Goal: Task Accomplishment & Management: Manage account settings

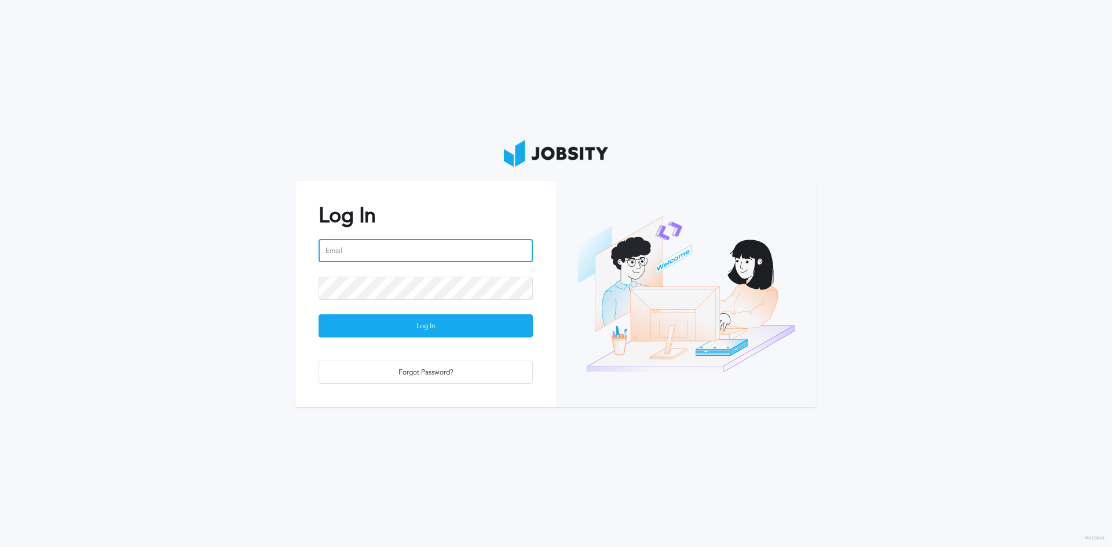
click at [385, 251] on input "email" at bounding box center [426, 250] width 214 height 23
type input "[PERSON_NAME][EMAIL_ADDRESS][PERSON_NAME][DOMAIN_NAME]"
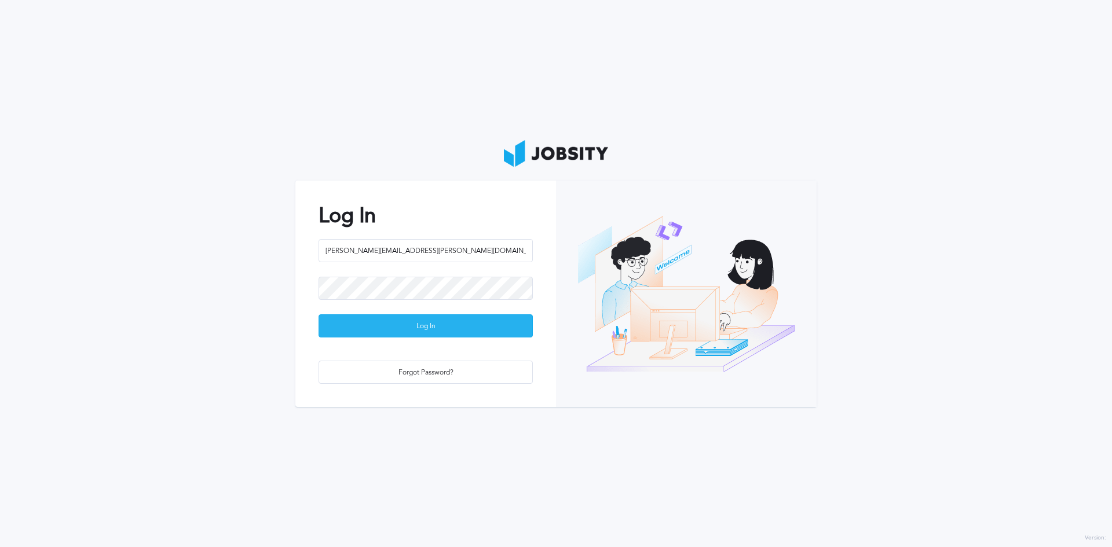
click at [466, 331] on div "Log In" at bounding box center [425, 326] width 213 height 23
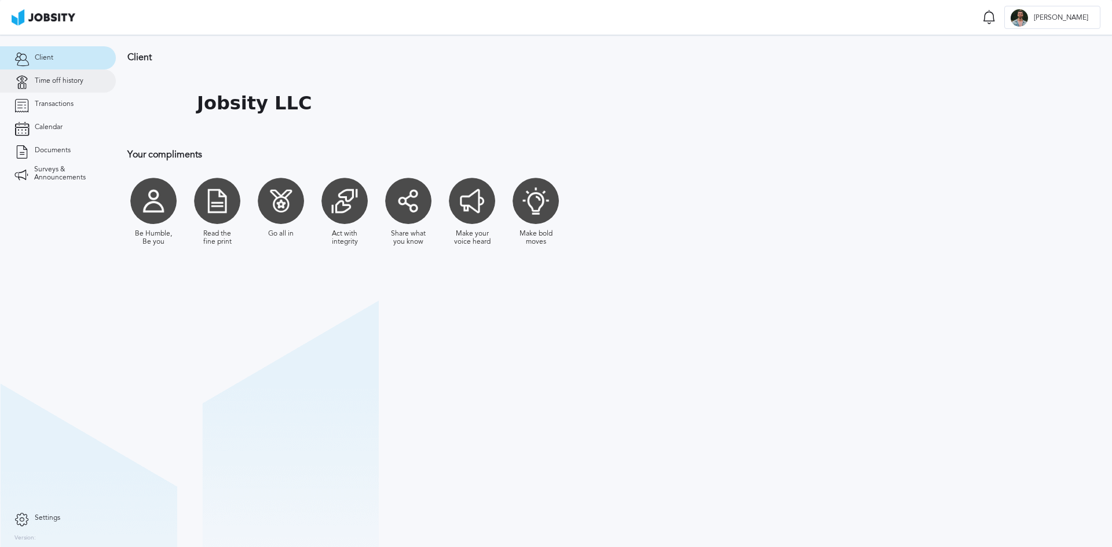
click at [72, 80] on span "Time off history" at bounding box center [59, 81] width 49 height 8
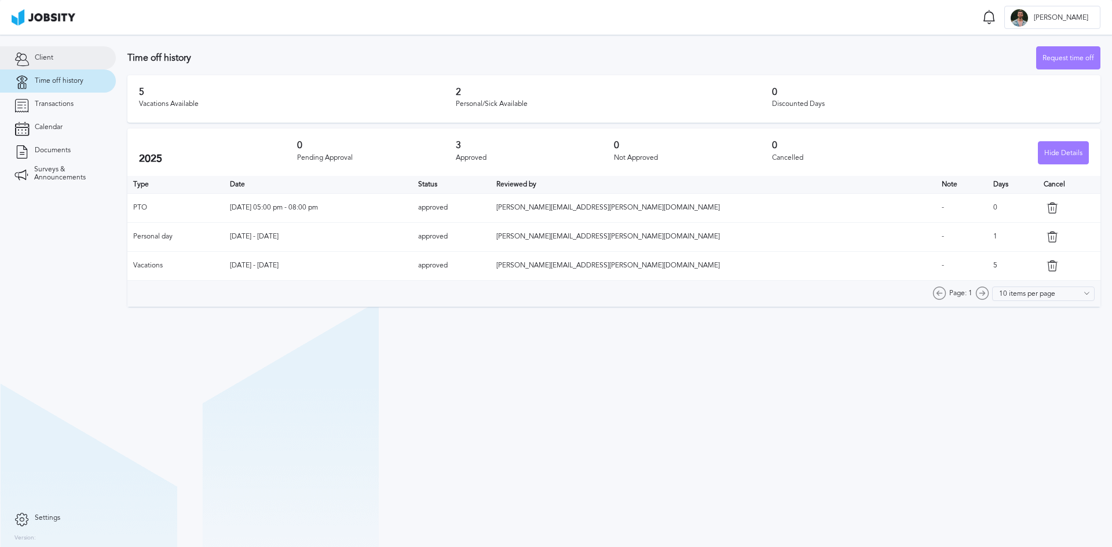
click at [68, 62] on link "Client" at bounding box center [58, 57] width 116 height 23
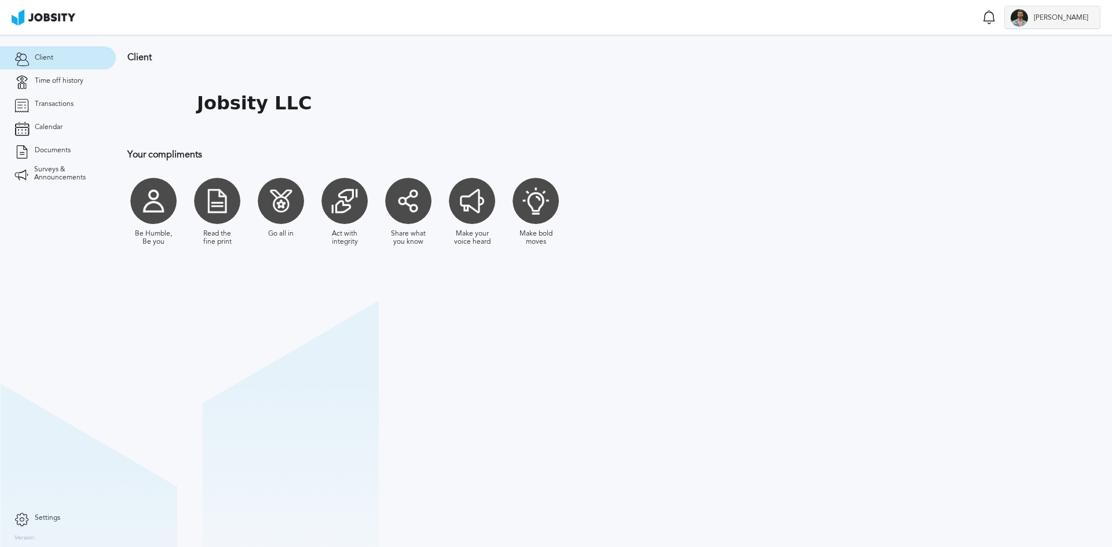
click at [1041, 6] on div "[PERSON_NAME]" at bounding box center [1052, 17] width 95 height 23
click at [1057, 23] on li "Log Out" at bounding box center [1064, 17] width 71 height 23
